Goal: Find specific page/section: Find specific page/section

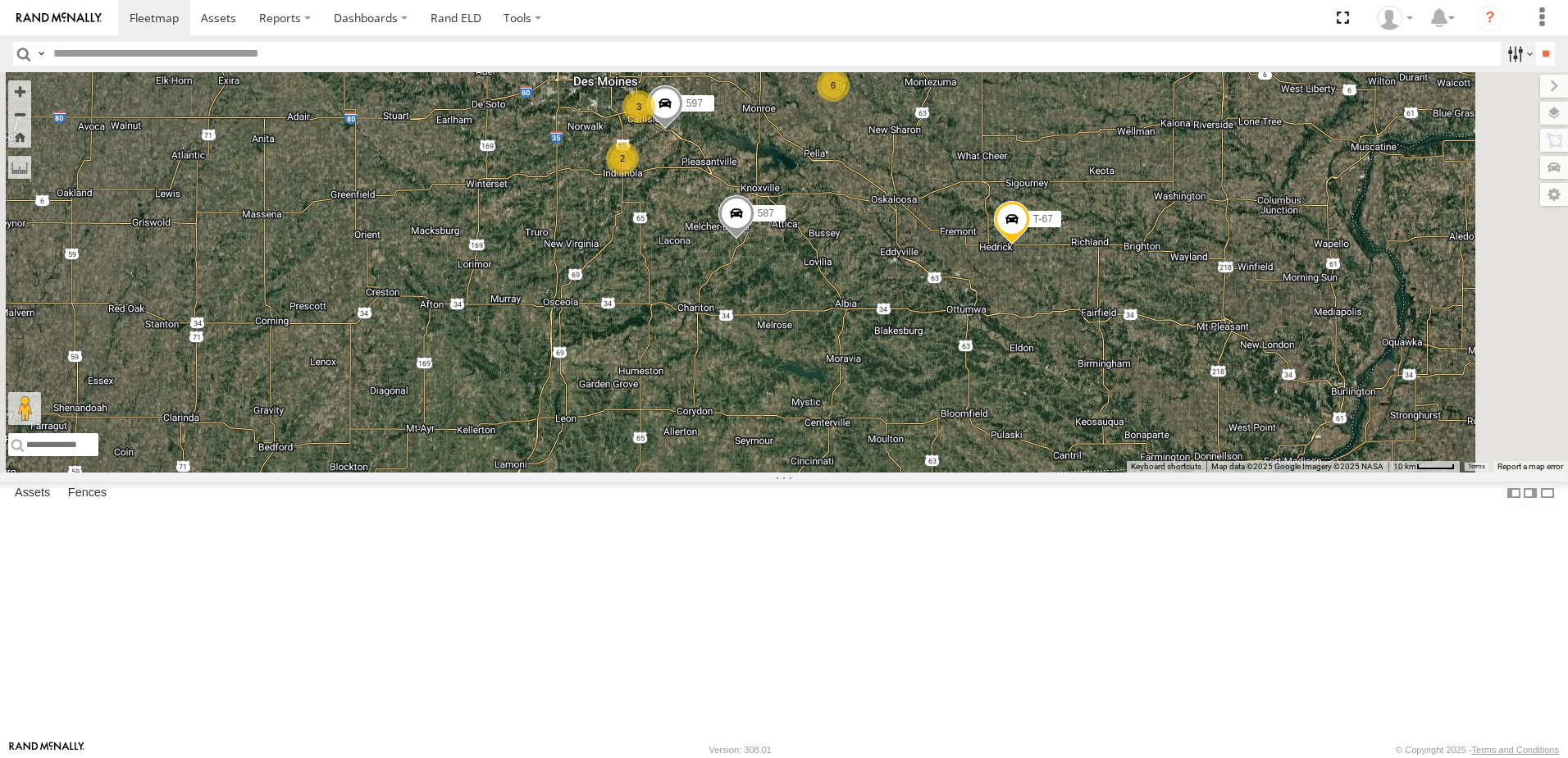
click at [1501, 54] on label at bounding box center [1518, 53] width 35 height 23
click at [0, 0] on span "Tractor" at bounding box center [0, 0] width 0 height 0
click at [1540, 45] on input "**" at bounding box center [1545, 53] width 18 height 23
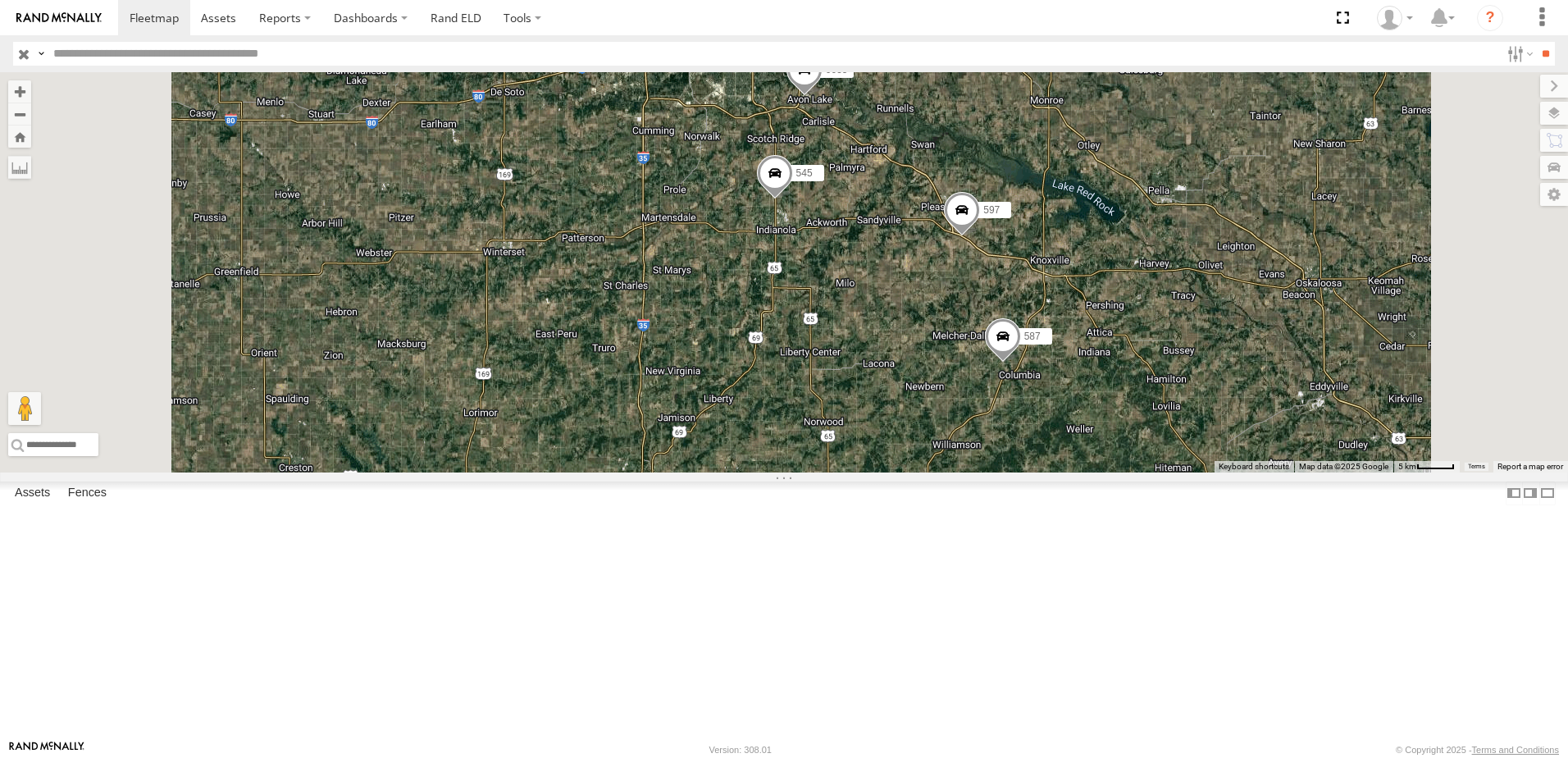
click at [0, 0] on div "597" at bounding box center [0, 0] width 0 height 0
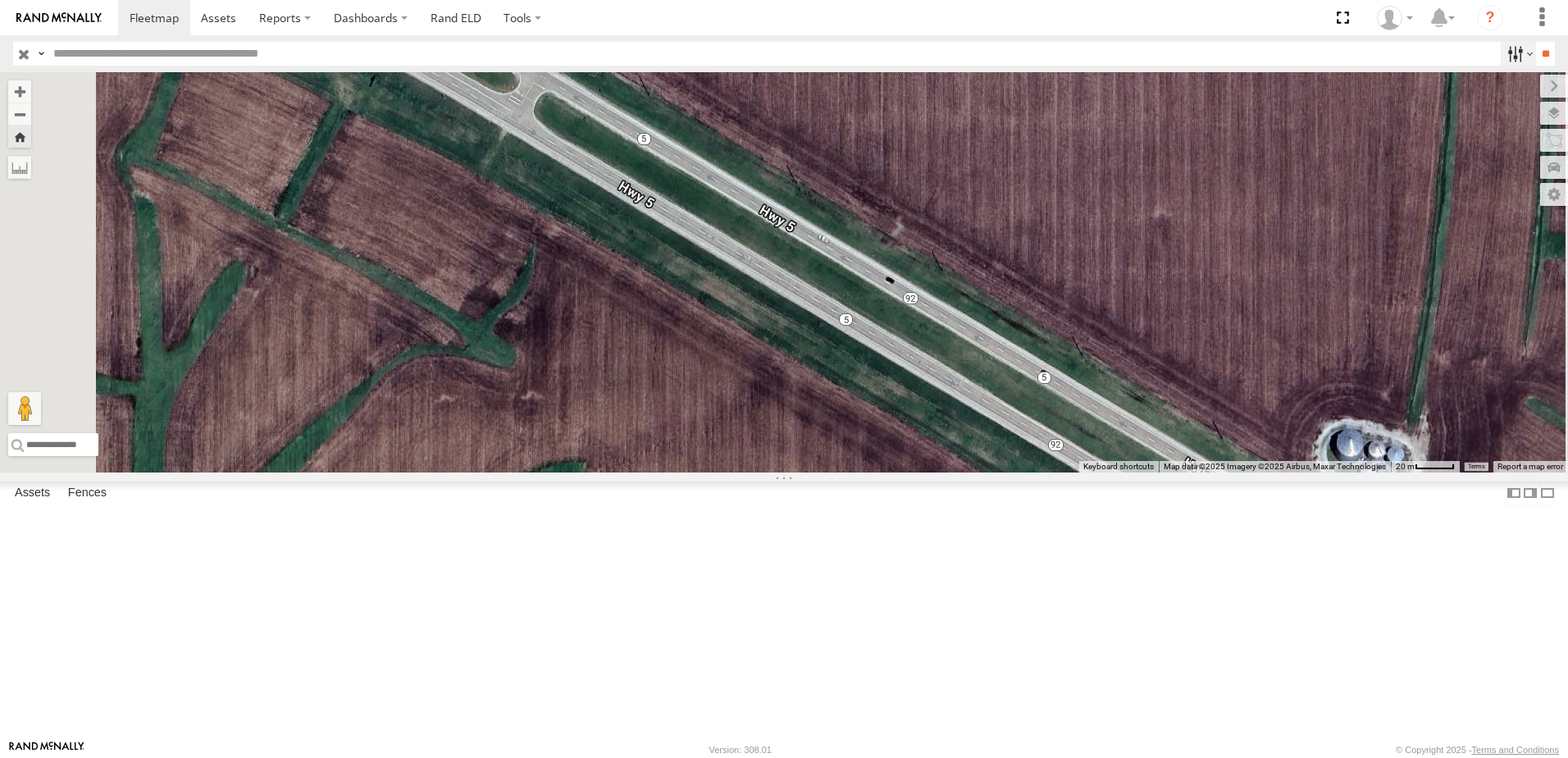
click at [1505, 52] on label at bounding box center [1518, 53] width 35 height 23
click at [0, 0] on span "trailer" at bounding box center [0, 0] width 0 height 0
click at [1536, 49] on input "**" at bounding box center [1545, 53] width 18 height 23
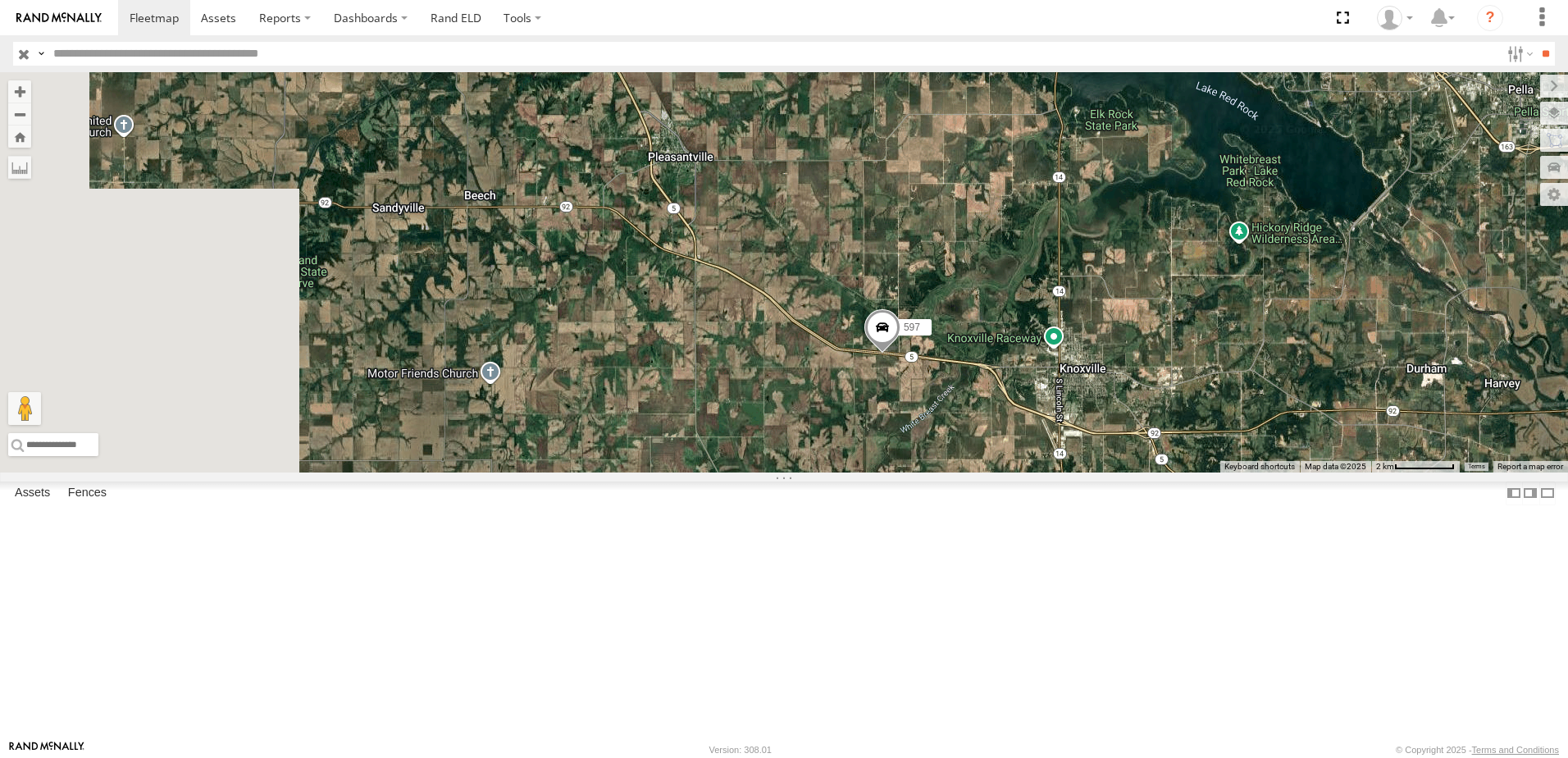
drag, startPoint x: 519, startPoint y: 388, endPoint x: 882, endPoint y: 395, distance: 363.1
click at [876, 396] on div "597" at bounding box center [784, 272] width 1568 height 400
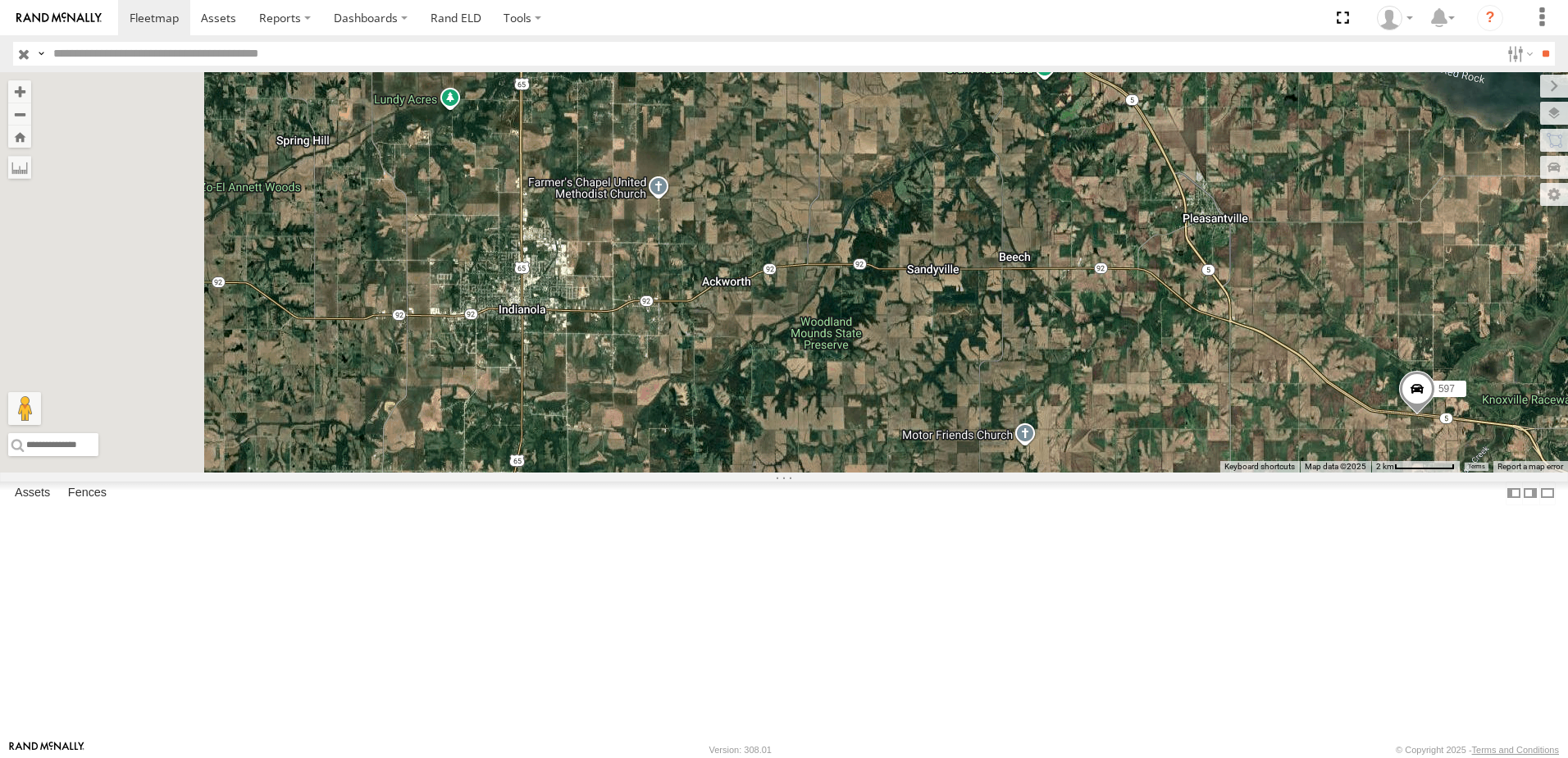
drag, startPoint x: 667, startPoint y: 361, endPoint x: 1124, endPoint y: 426, distance: 461.6
click at [1101, 430] on div "597" at bounding box center [784, 272] width 1568 height 400
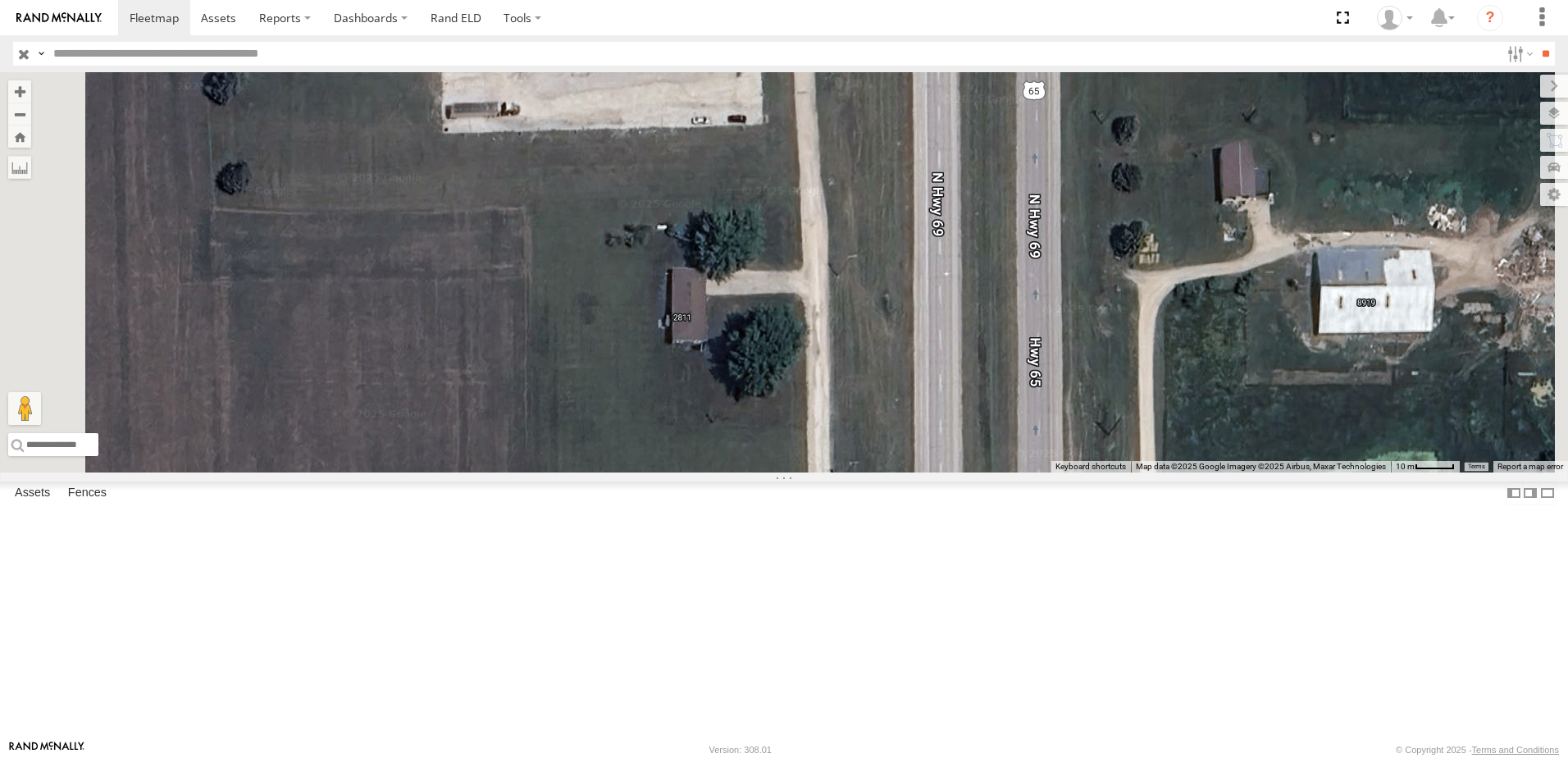
drag, startPoint x: 734, startPoint y: 167, endPoint x: 780, endPoint y: 493, distance: 329.2
click at [783, 472] on div at bounding box center [784, 272] width 1568 height 400
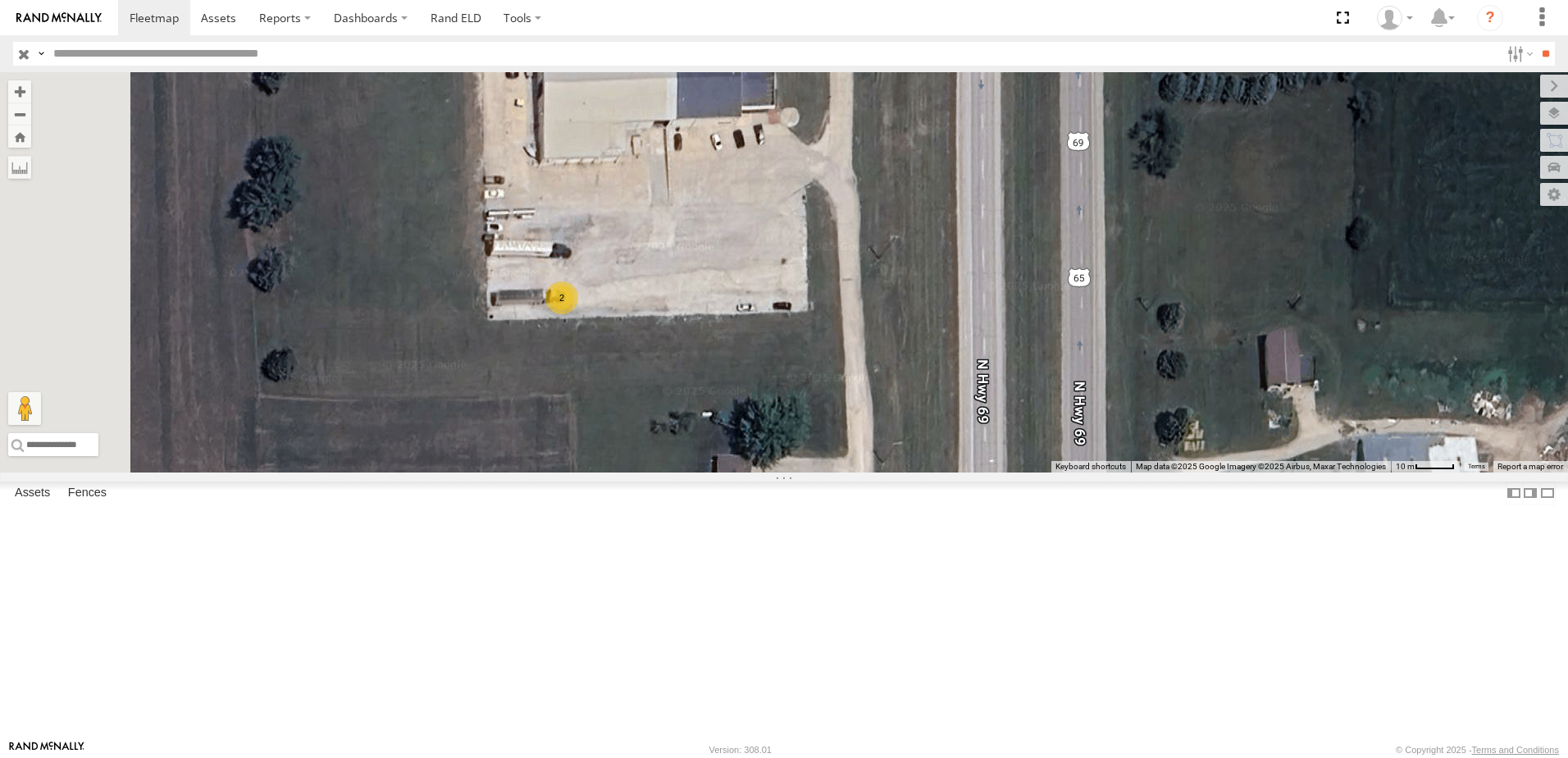
click at [735, 432] on div "2" at bounding box center [784, 272] width 1568 height 400
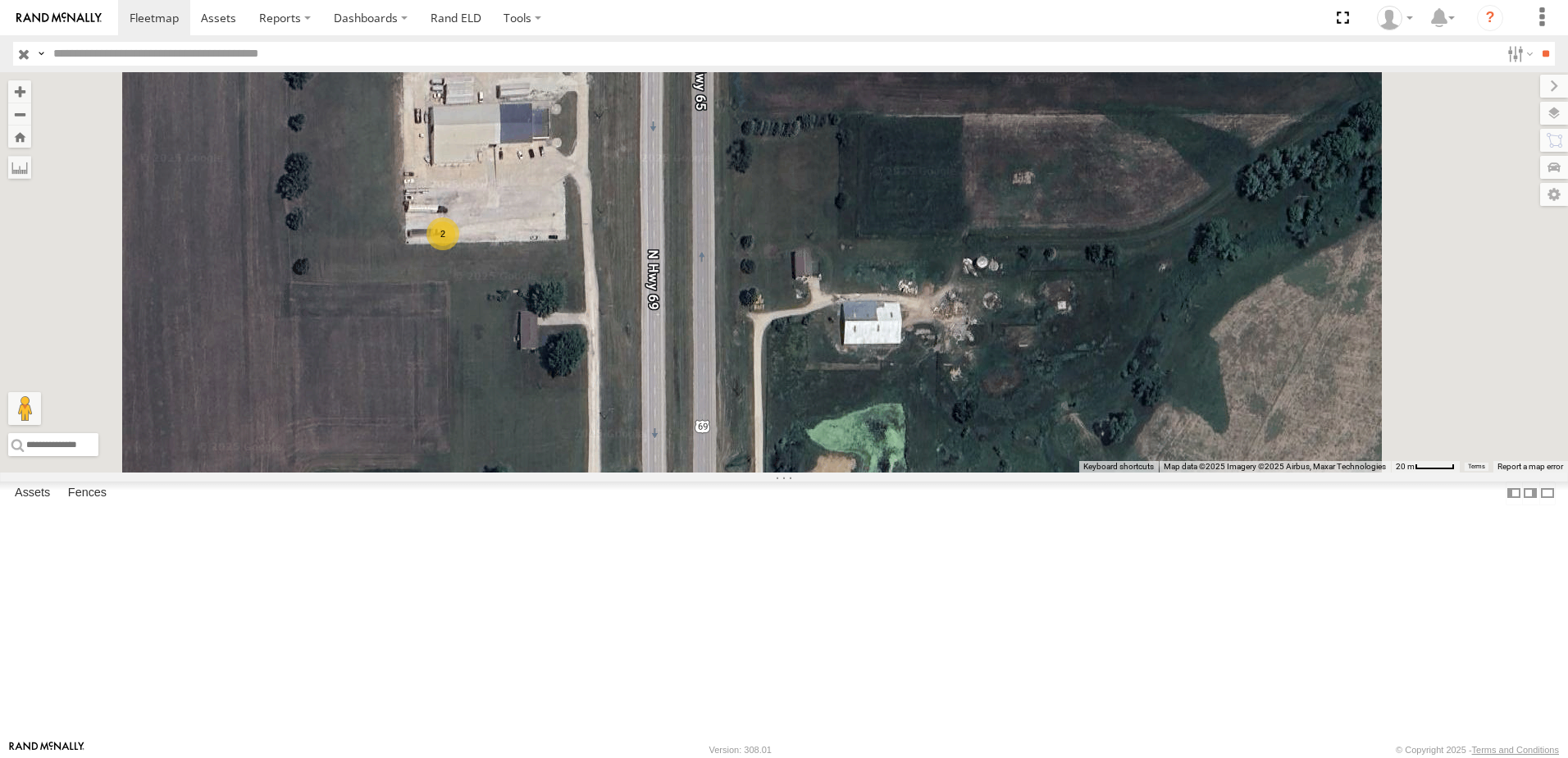
scroll to position [164, 0]
click at [0, 0] on div "0055" at bounding box center [0, 0] width 0 height 0
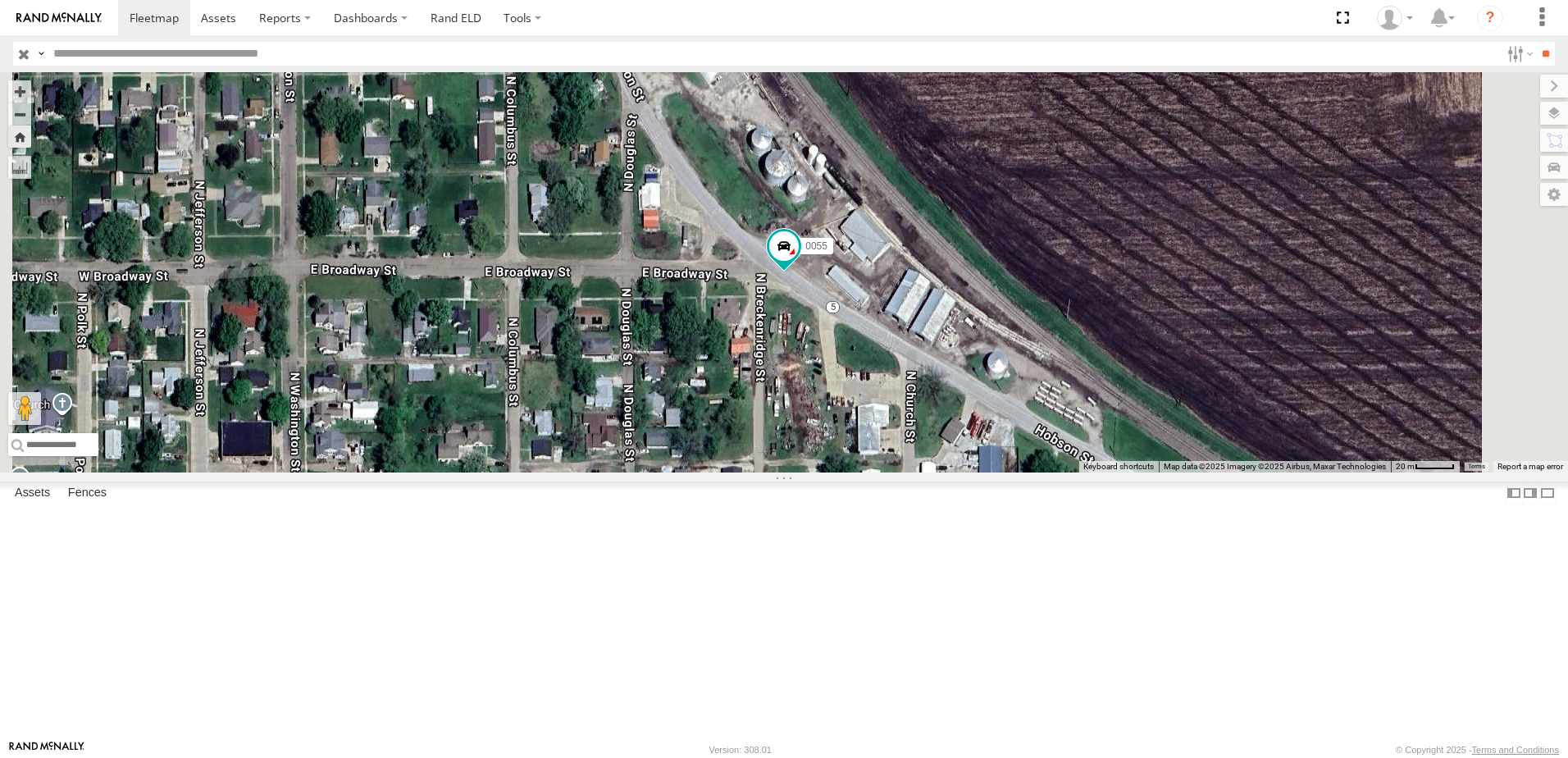
scroll to position [219, 0]
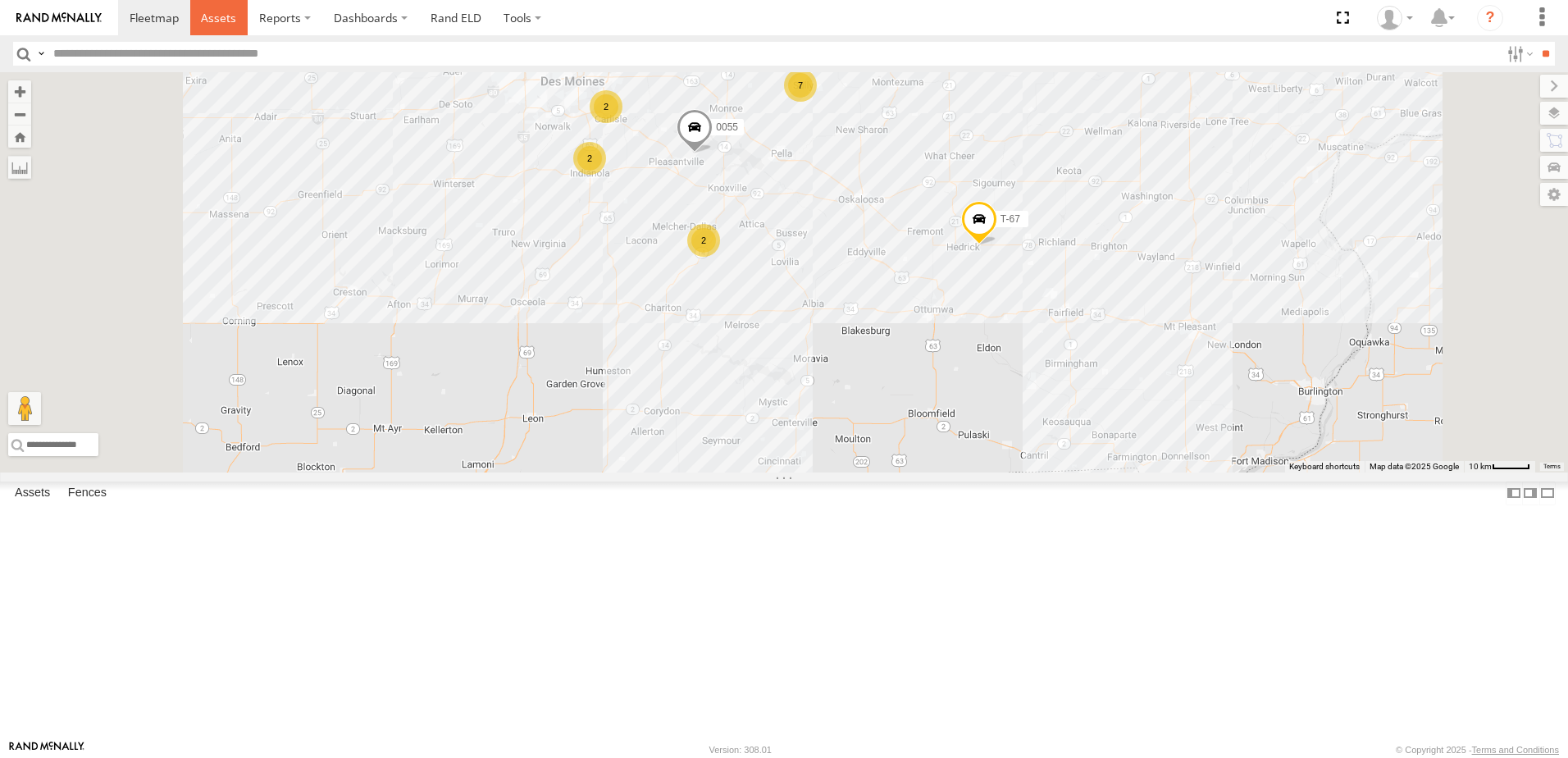
click at [208, 14] on span at bounding box center [219, 17] width 35 height 16
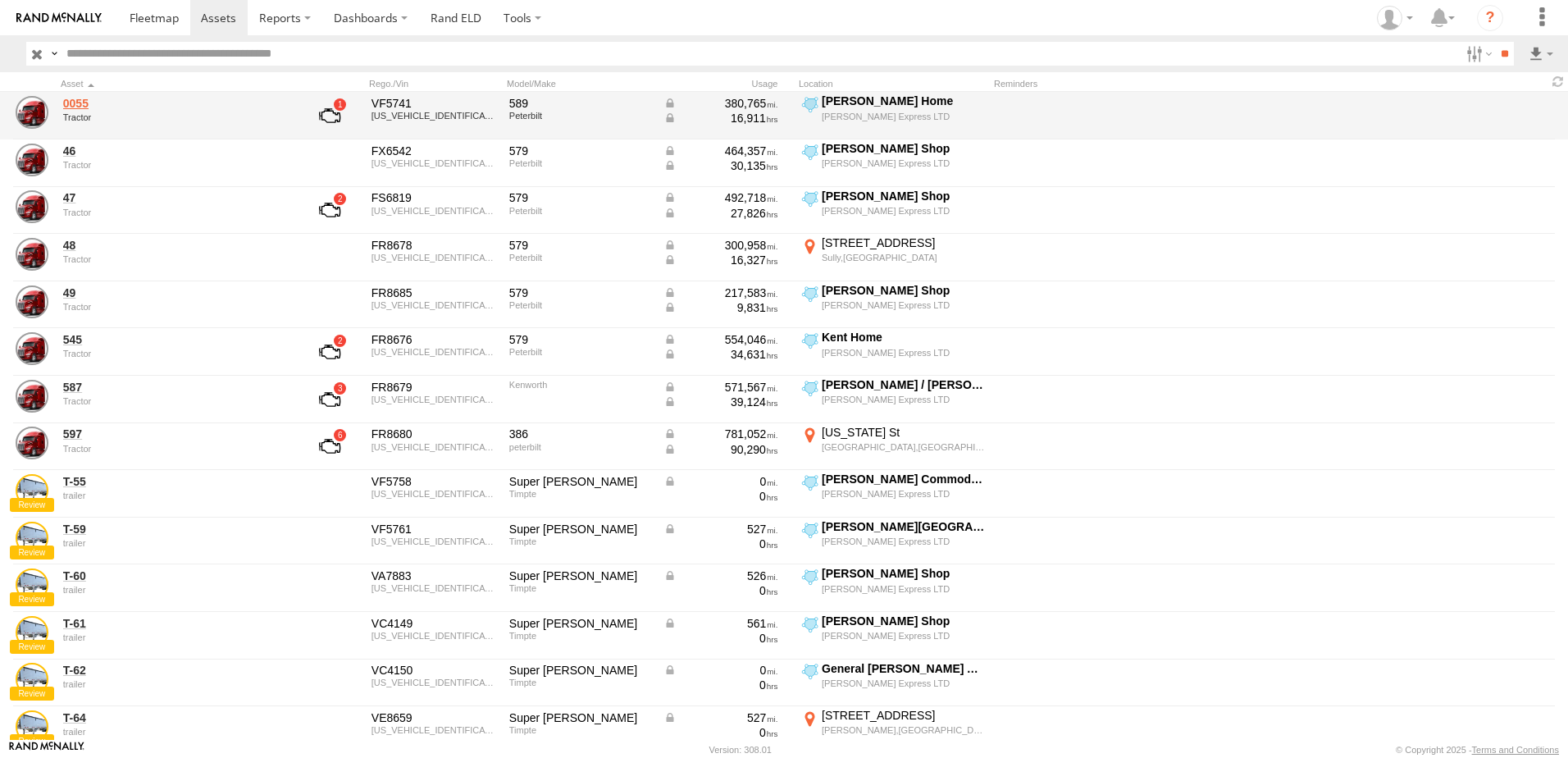
click at [76, 100] on link "0055" at bounding box center [175, 103] width 224 height 15
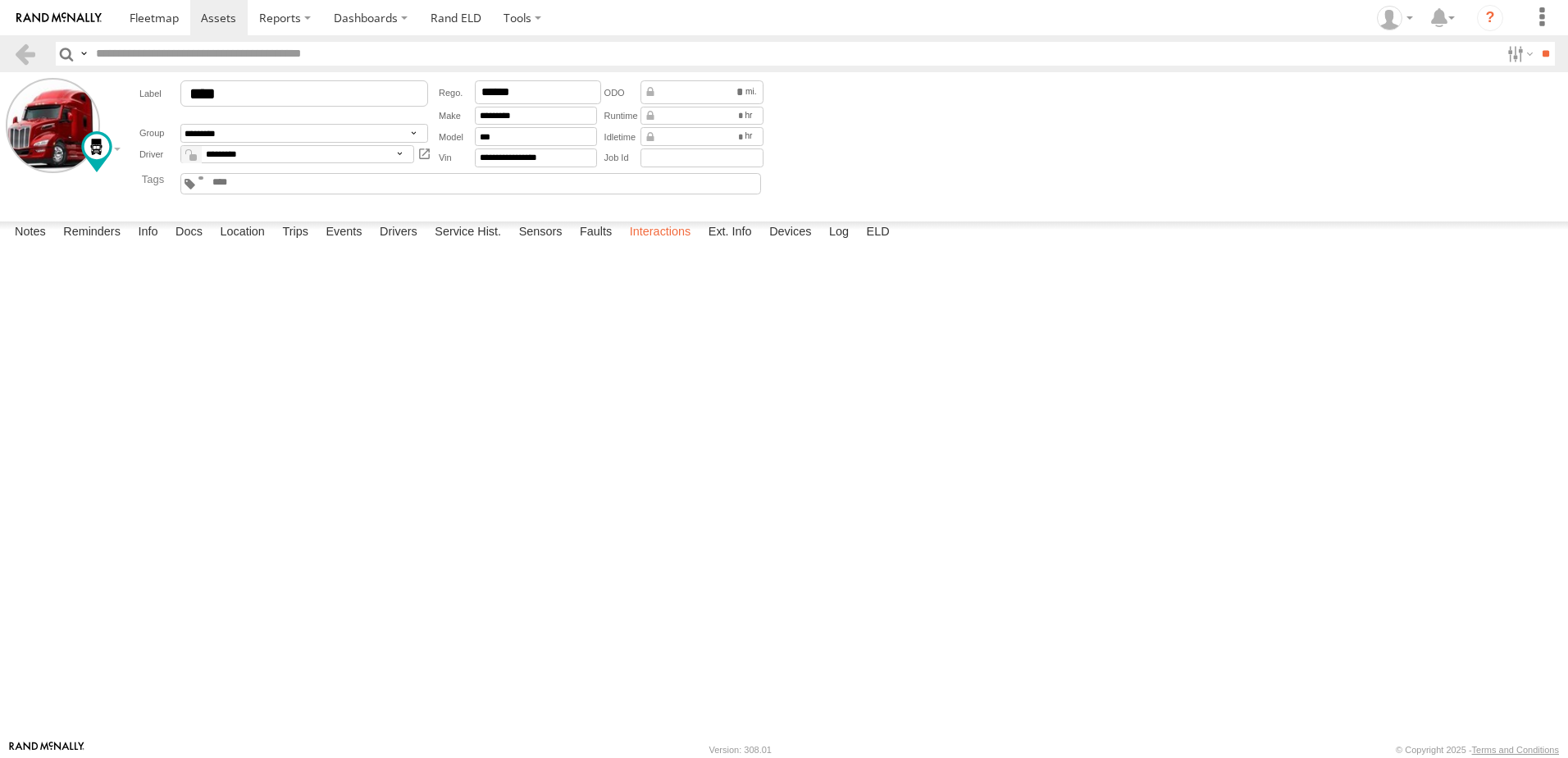
click at [642, 245] on label "Interactions" at bounding box center [661, 233] width 78 height 23
